Goal: Transaction & Acquisition: Purchase product/service

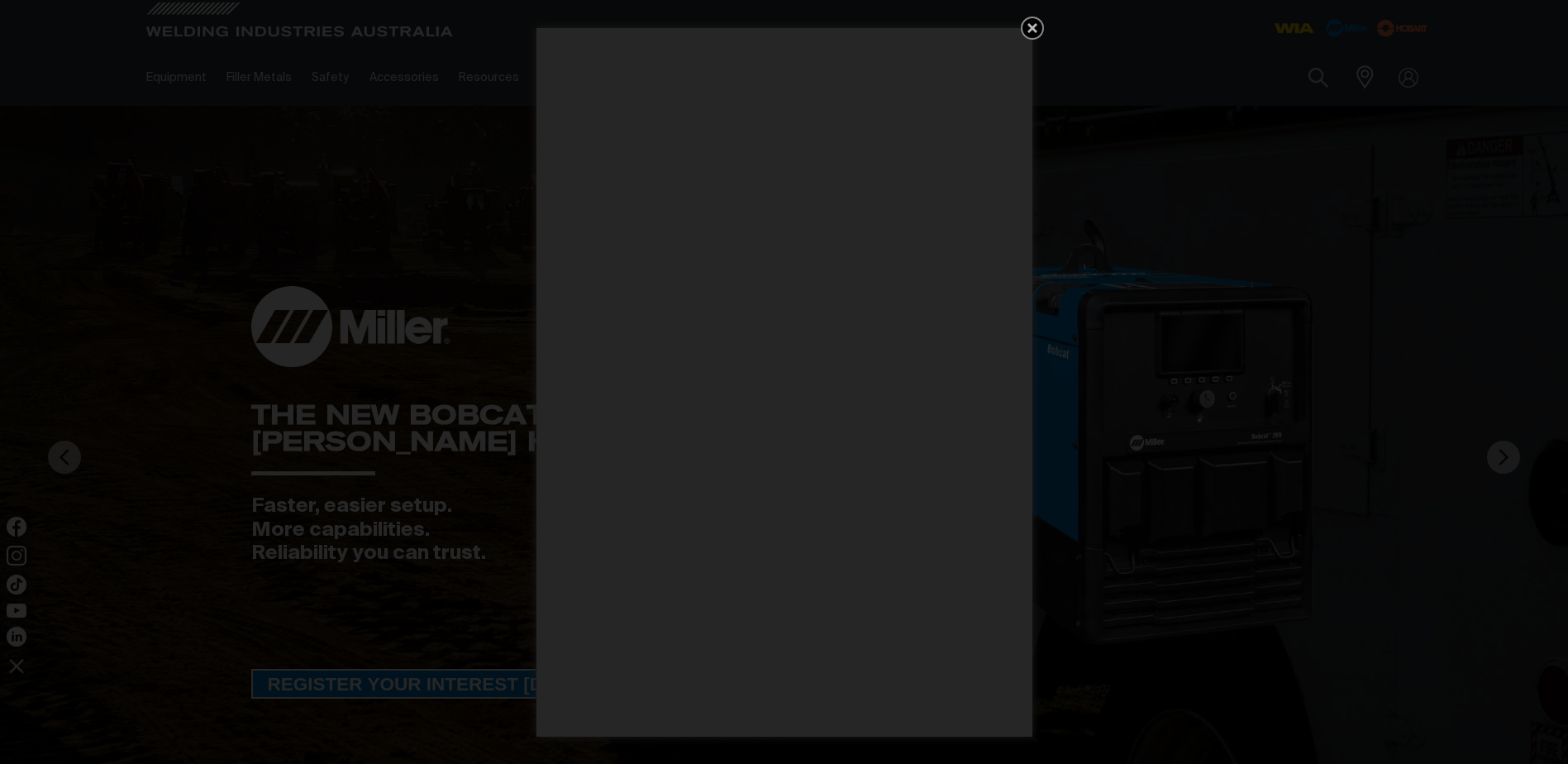
click at [1028, 33] on icon "Get 5 WIA Welding Guides Free!" at bounding box center [1033, 28] width 20 height 20
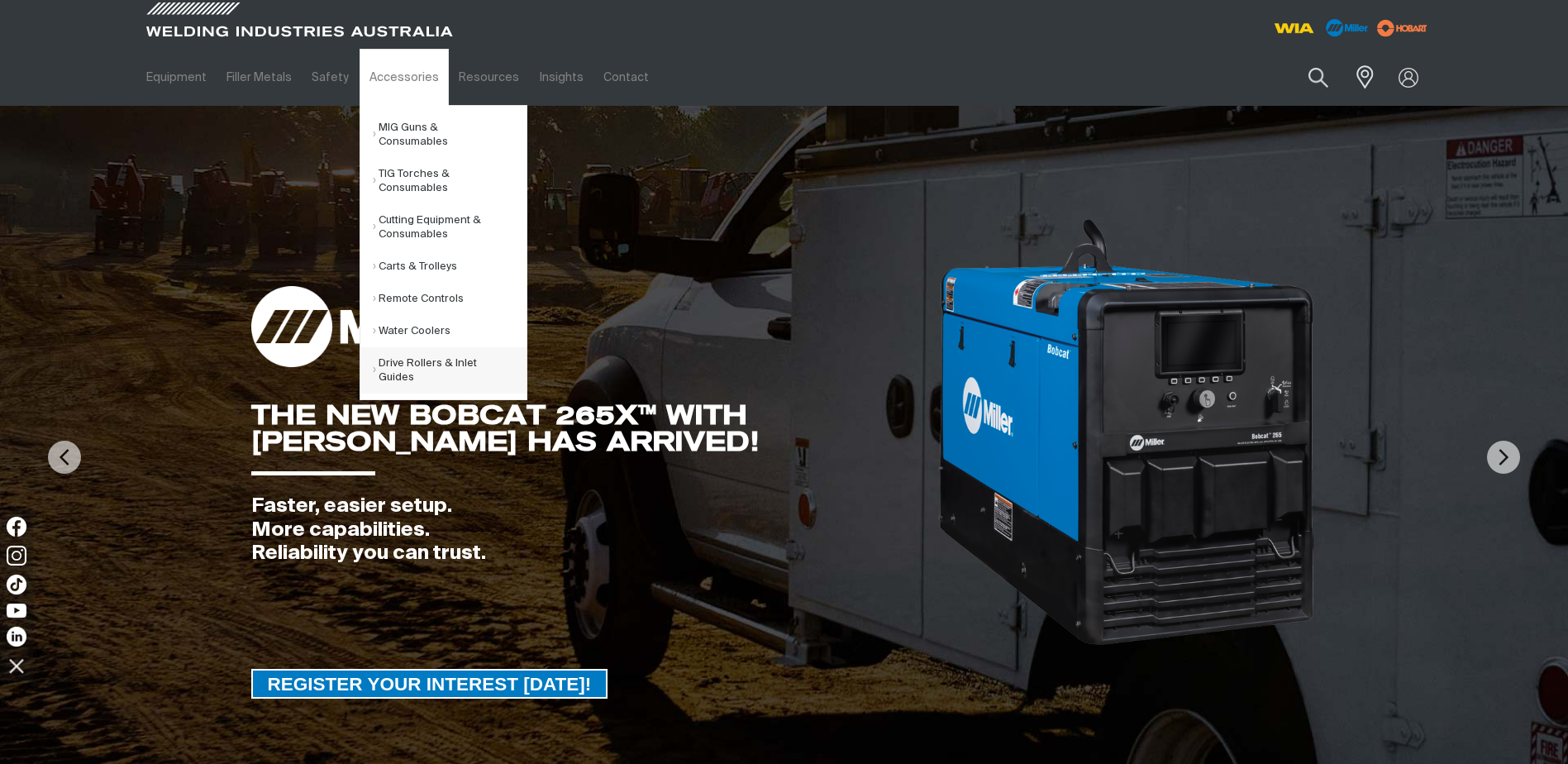
click at [407, 352] on link "Drive Rollers & Inlet Guides" at bounding box center [449, 370] width 154 height 47
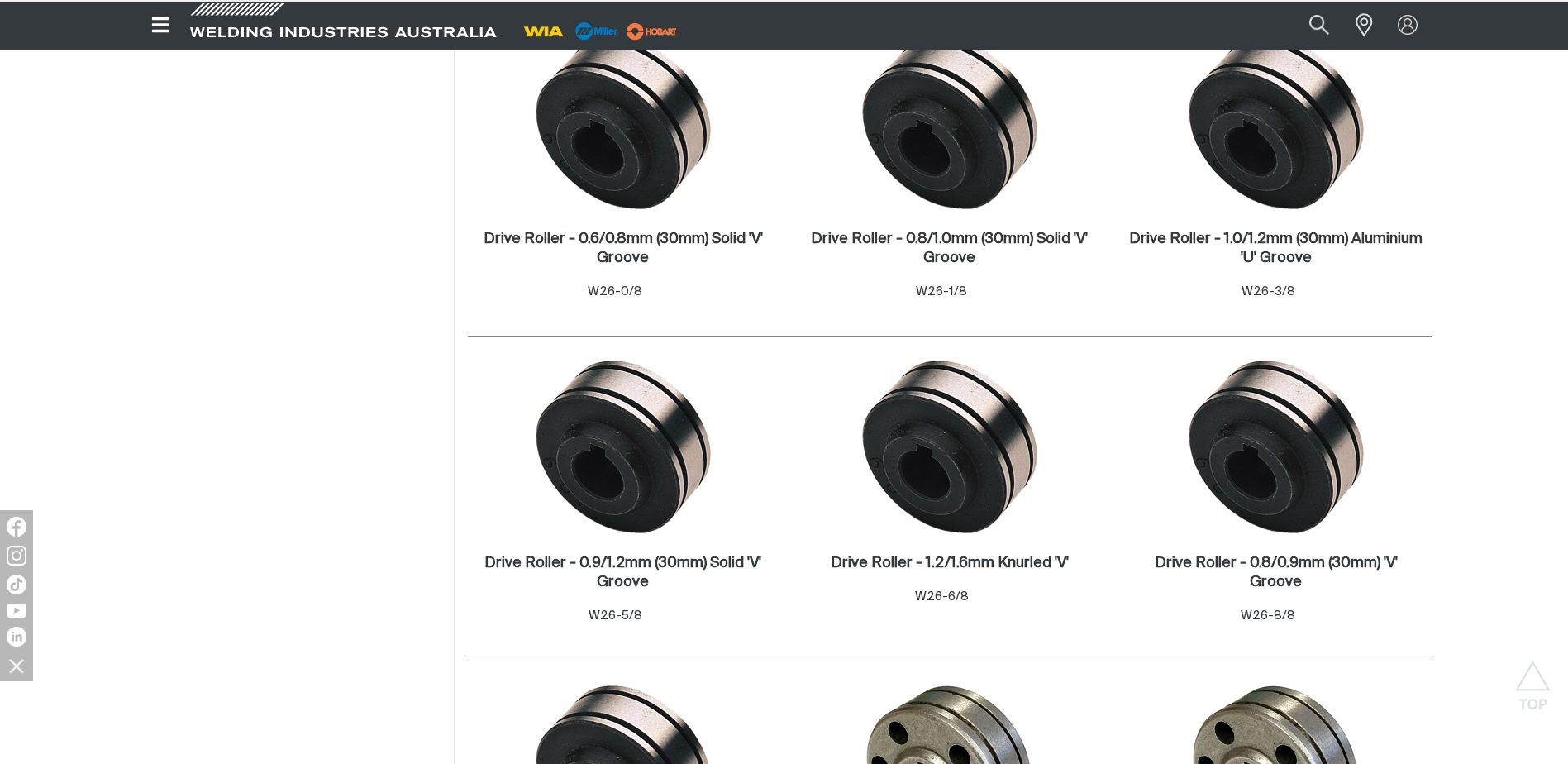
scroll to position [744, 0]
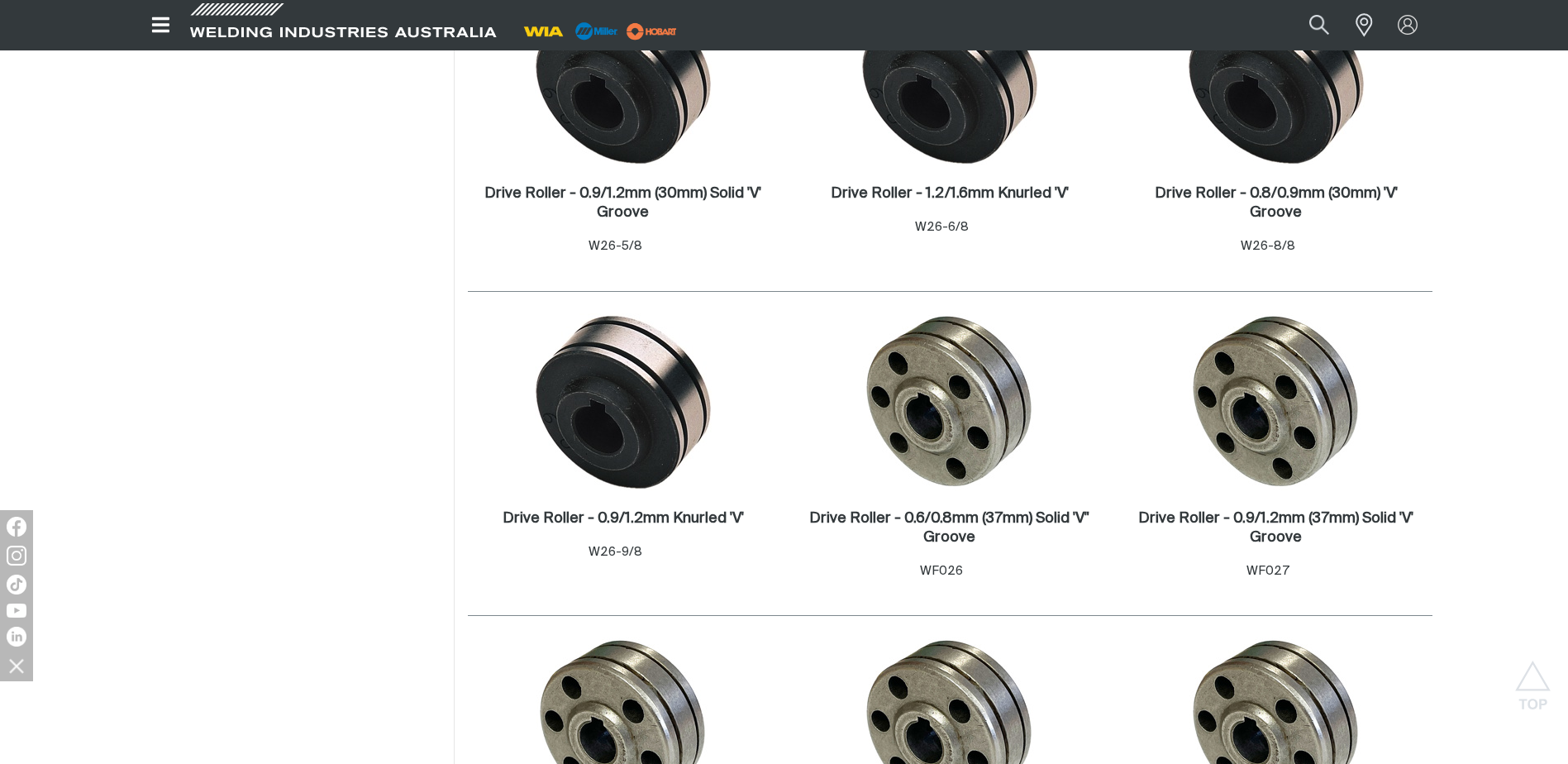
scroll to position [1322, 0]
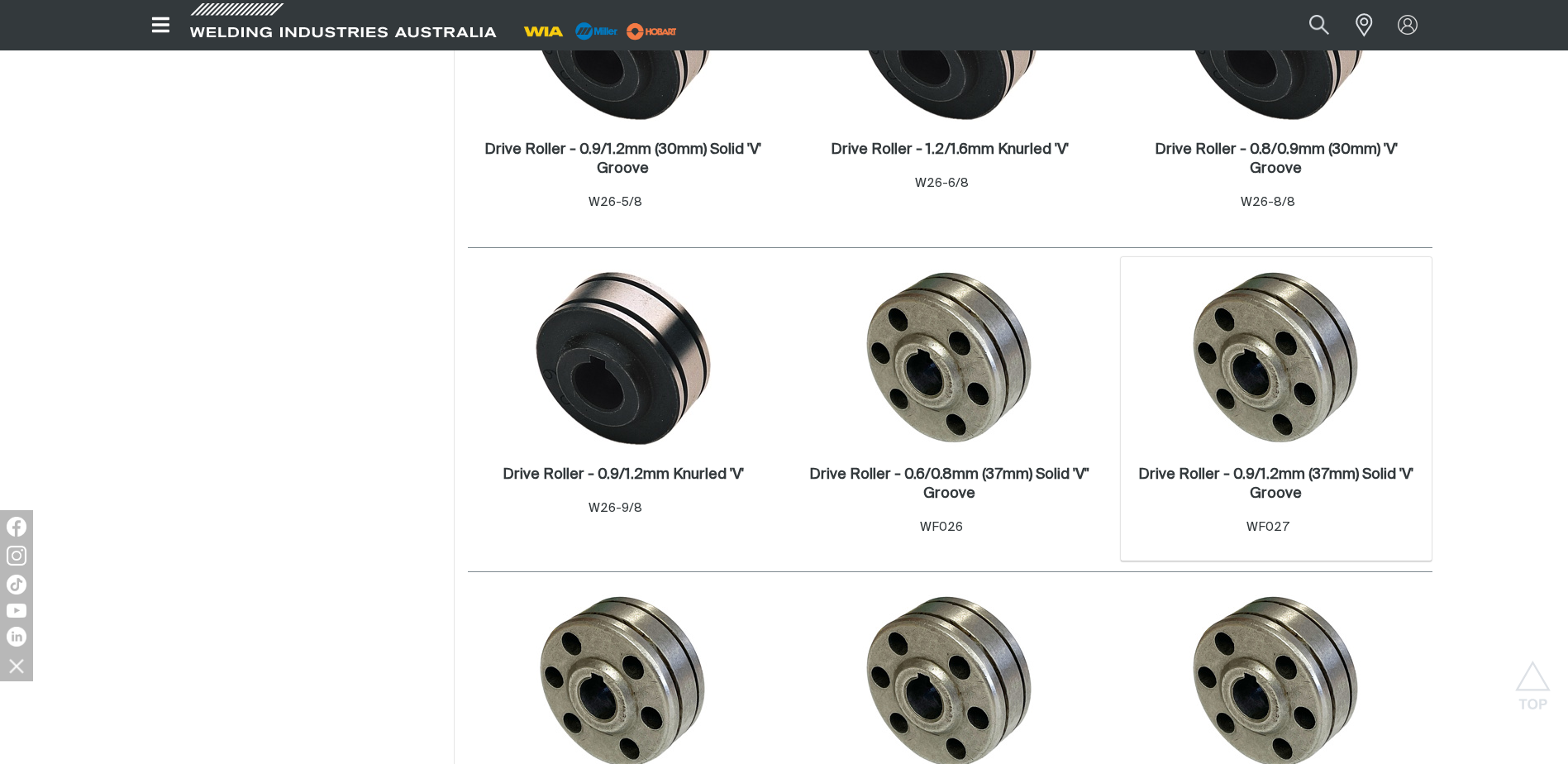
click at [1282, 366] on img at bounding box center [1276, 358] width 175 height 176
